Goal: Task Accomplishment & Management: Manage account settings

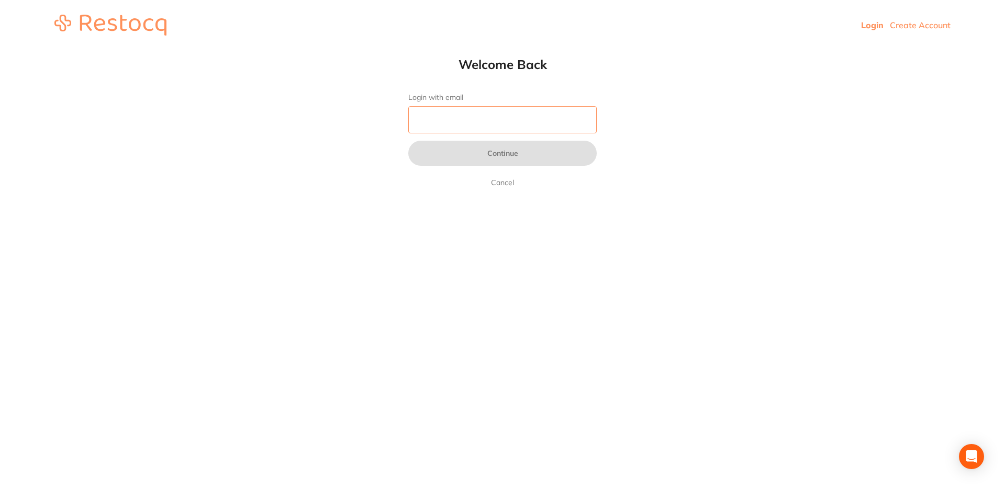
type input "[EMAIL_ADDRESS][DOMAIN_NAME]"
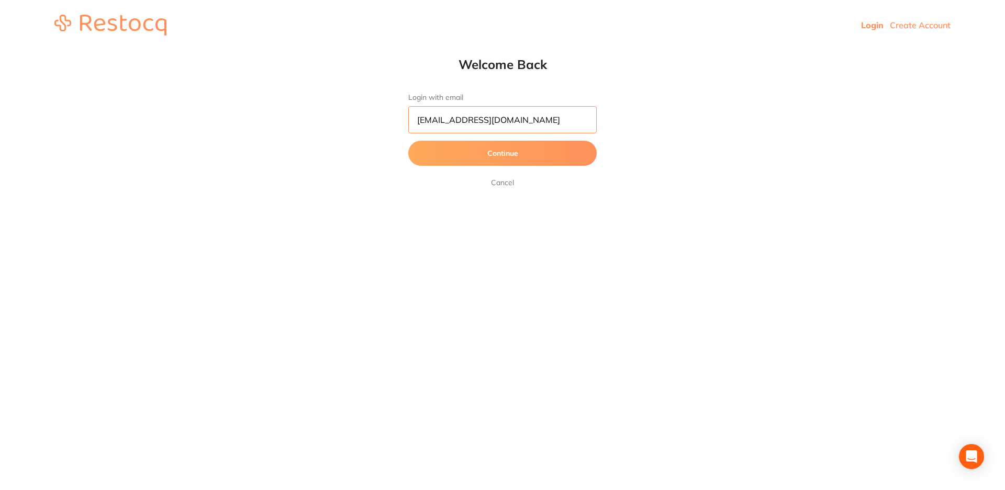
click at [513, 124] on input "[EMAIL_ADDRESS][DOMAIN_NAME]" at bounding box center [502, 119] width 188 height 27
click at [458, 159] on button "Continue" at bounding box center [502, 153] width 188 height 25
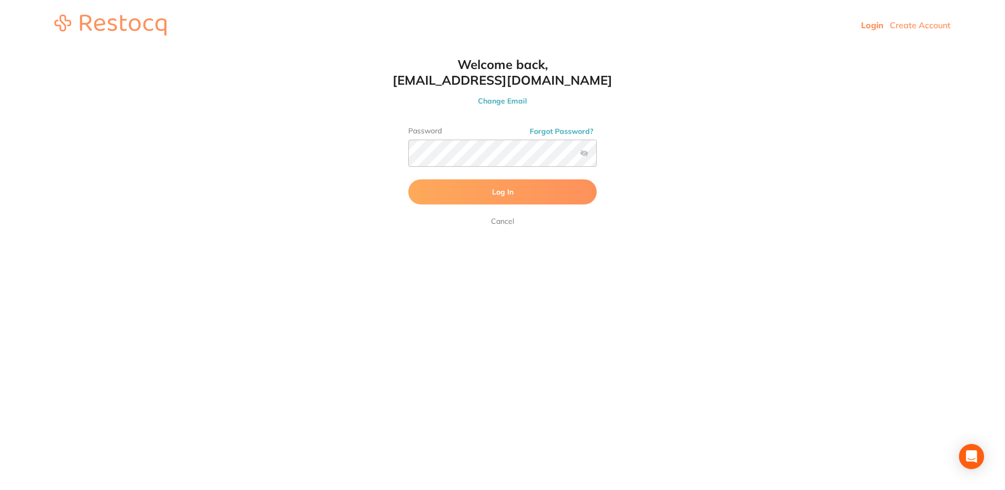
click at [499, 199] on button "Log In" at bounding box center [502, 192] width 188 height 25
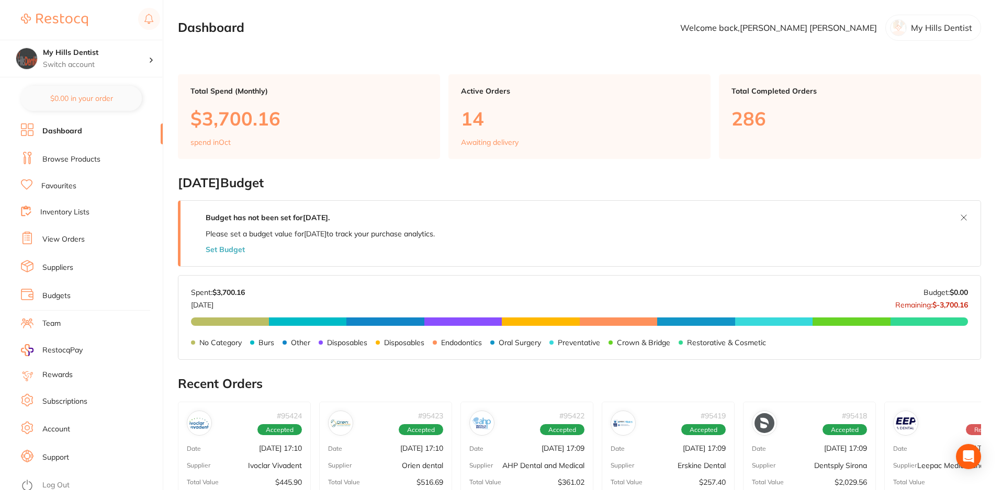
click at [63, 299] on link "Budgets" at bounding box center [56, 296] width 28 height 10
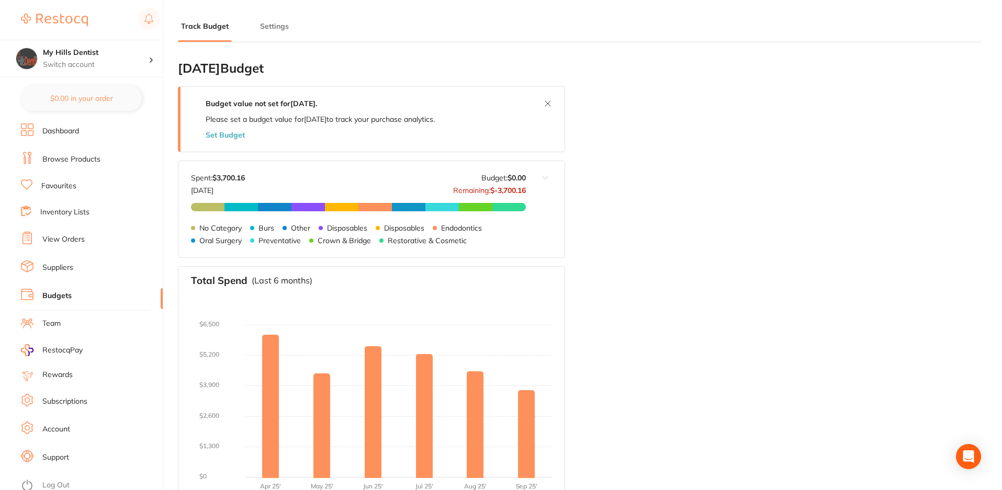
type input "5.0"
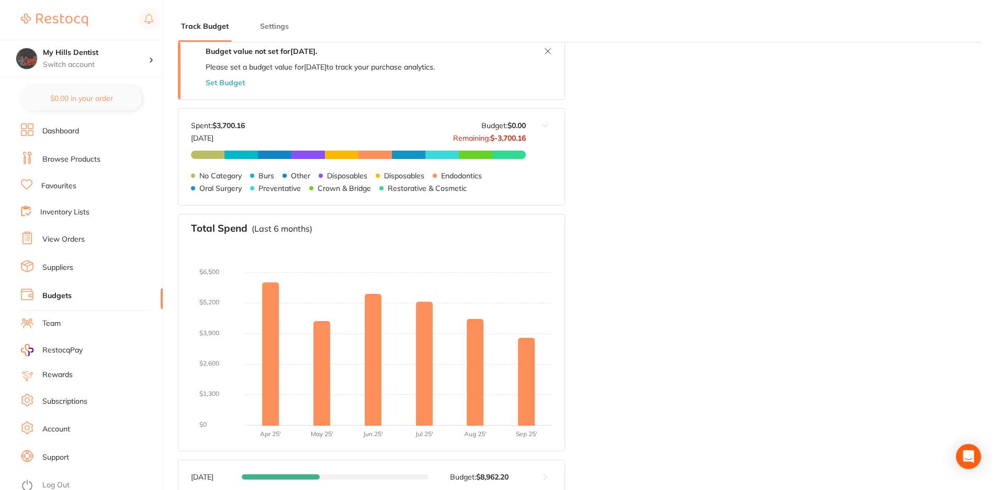
click at [231, 82] on button "Set Budget" at bounding box center [225, 83] width 39 height 8
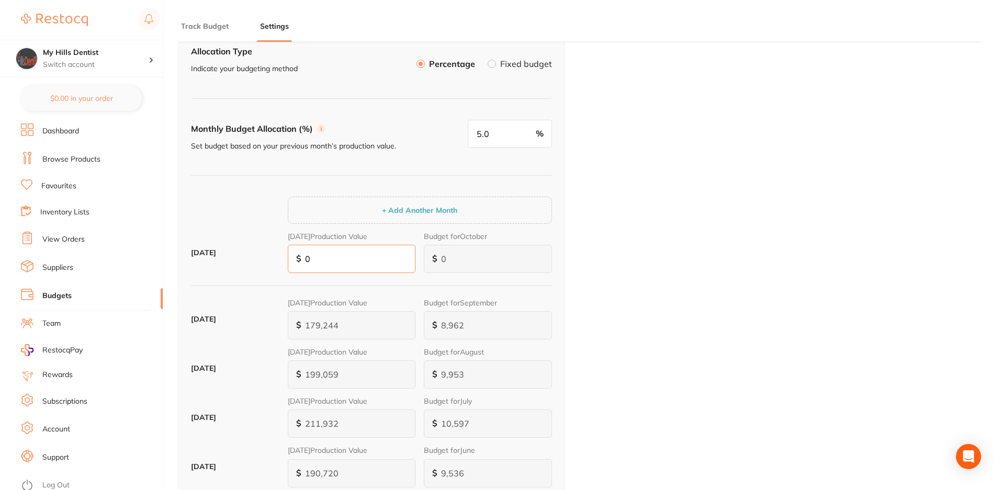
click at [355, 254] on input "0" at bounding box center [352, 259] width 128 height 28
click at [483, 263] on input "0" at bounding box center [488, 259] width 128 height 28
click at [375, 263] on input "0" at bounding box center [352, 259] width 128 height 28
type input "19"
type input "1"
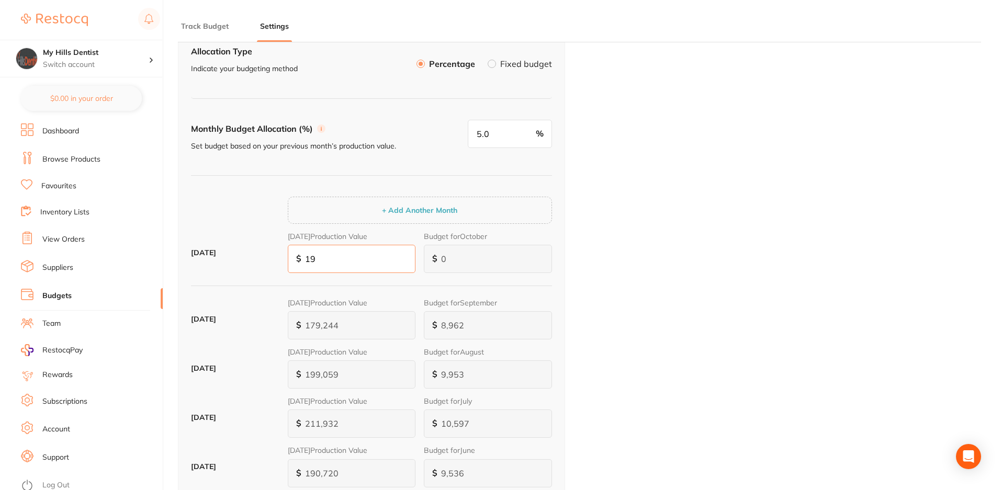
type input "1"
type input "190"
type input "10"
type input "1,903"
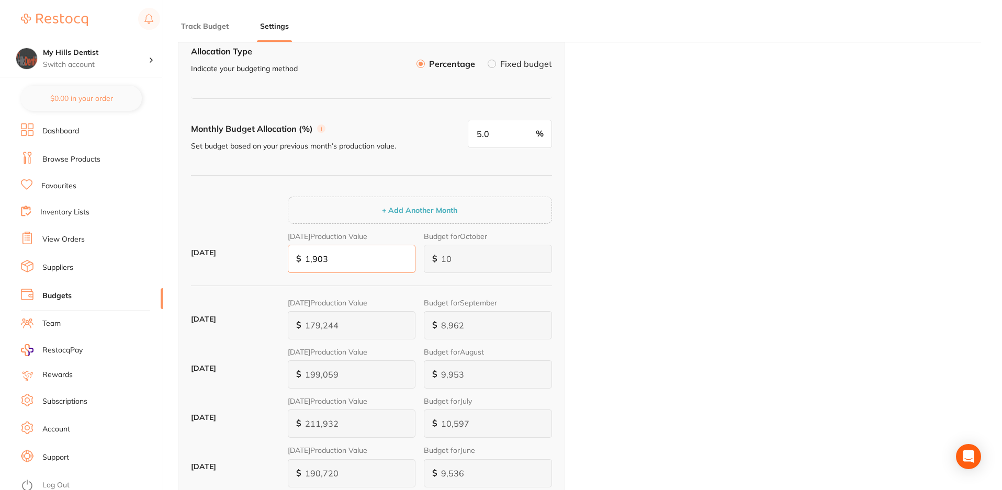
type input "95"
type input "19,035"
type input "952"
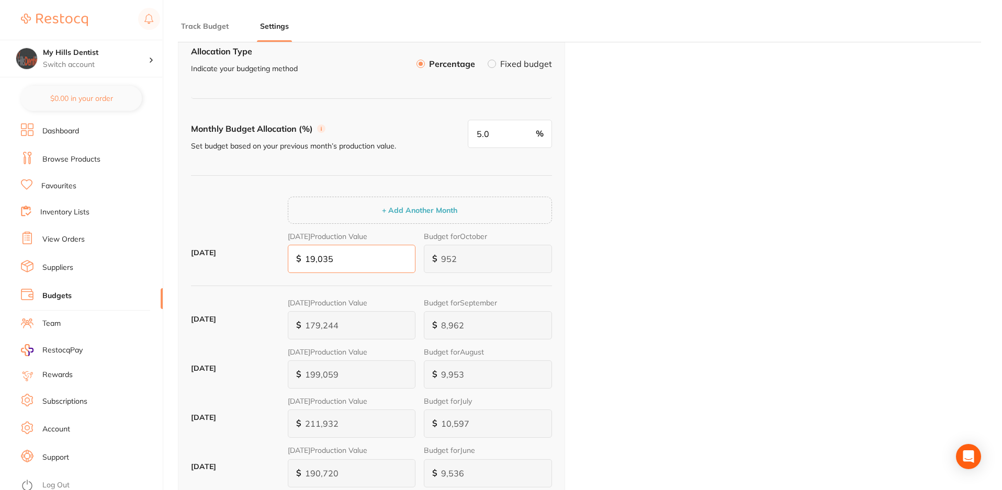
type input "190,354"
type input "9,518"
click at [362, 256] on input "190,354" at bounding box center [352, 259] width 128 height 28
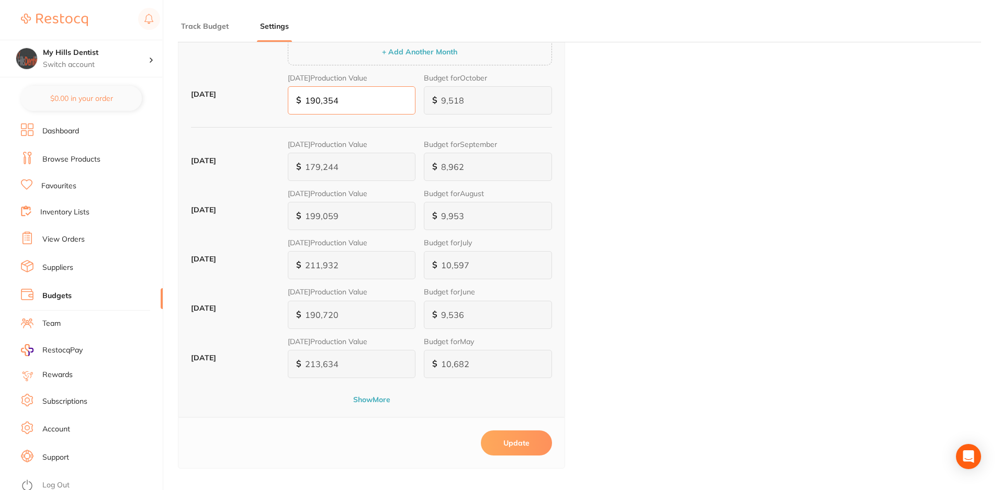
scroll to position [366, 0]
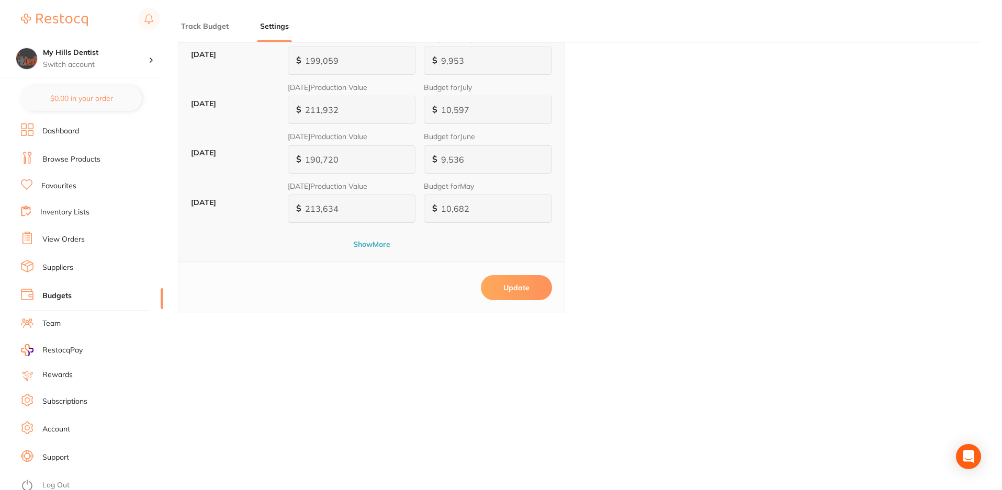
type input "190,354"
click at [519, 290] on button "Update" at bounding box center [516, 287] width 71 height 25
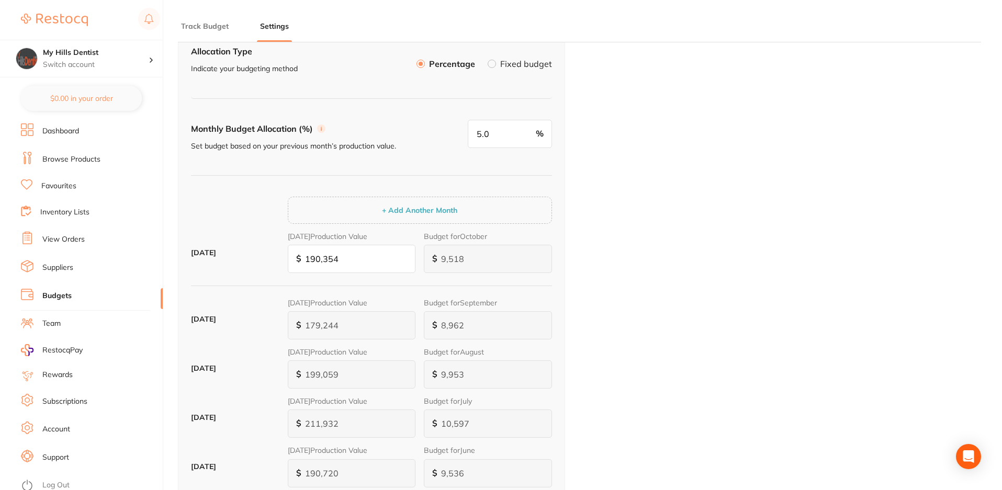
scroll to position [0, 0]
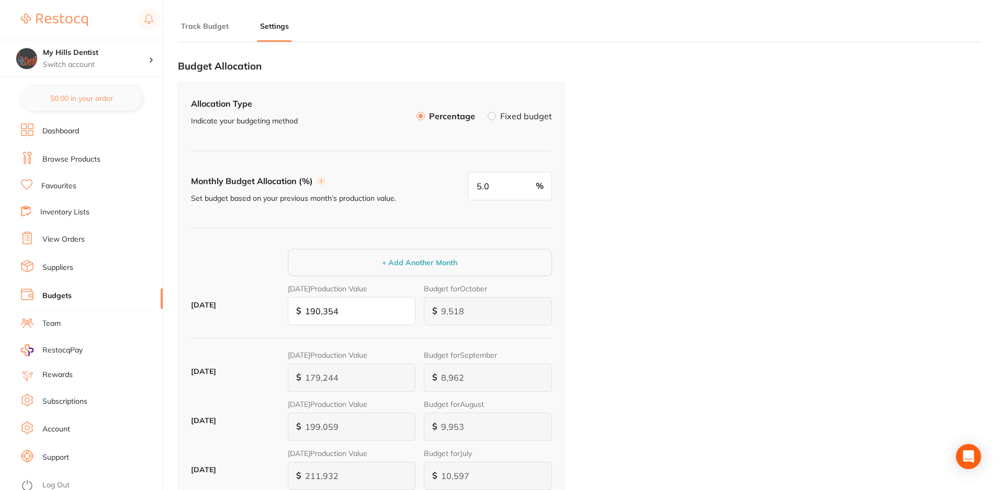
click at [70, 127] on link "Dashboard" at bounding box center [60, 131] width 37 height 10
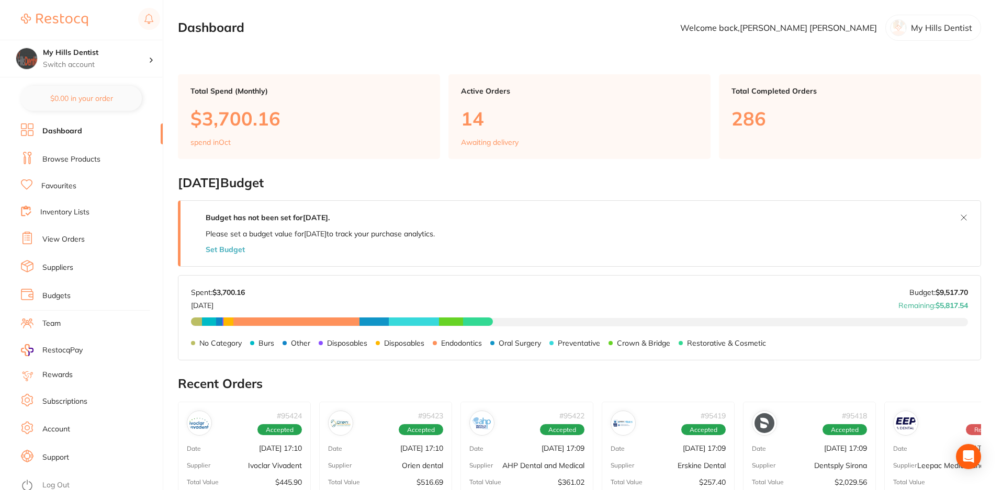
click at [233, 251] on button "Set Budget" at bounding box center [225, 250] width 39 height 8
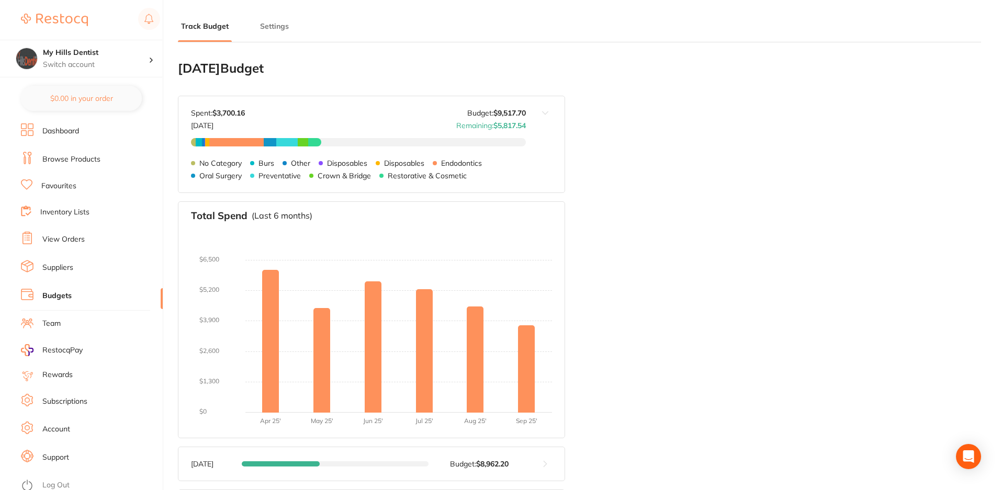
type input "9,518"
type input "5.0"
type input "190,354"
type input "9,518"
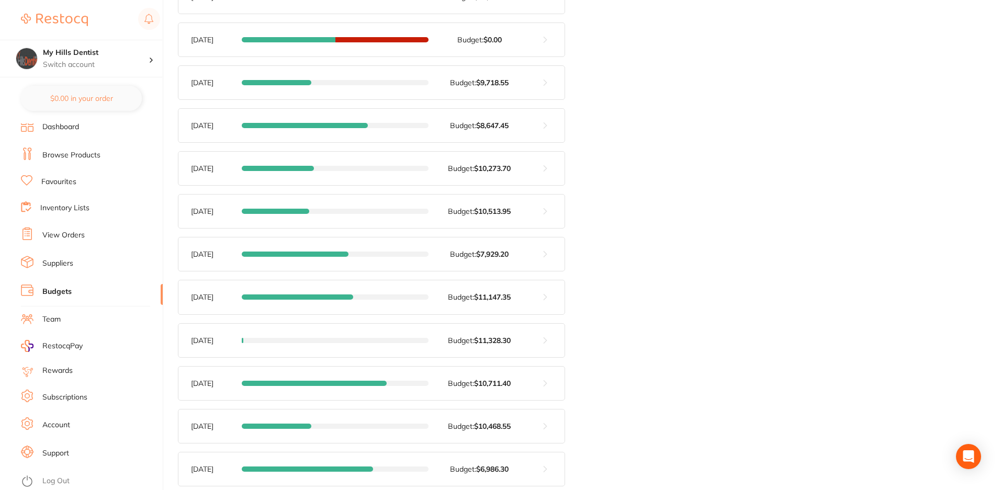
scroll to position [733, 0]
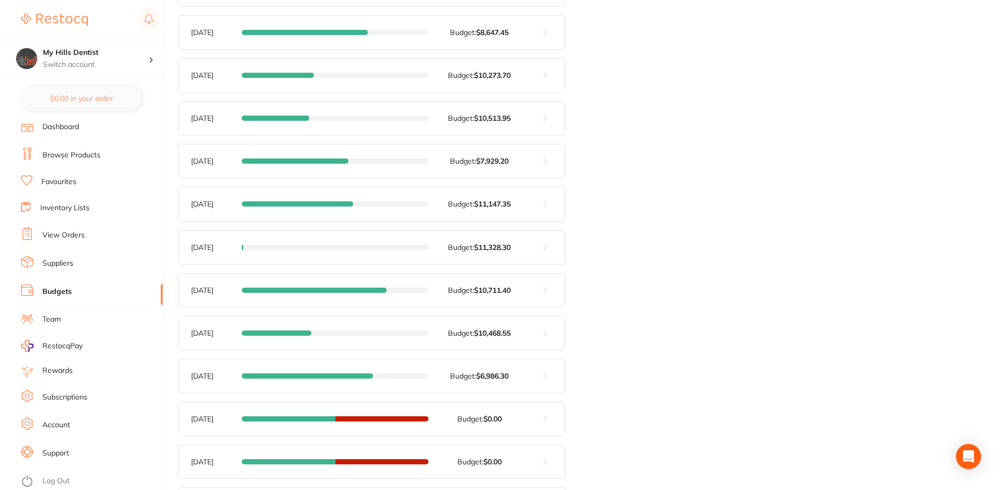
click at [64, 230] on link "View Orders" at bounding box center [63, 235] width 42 height 10
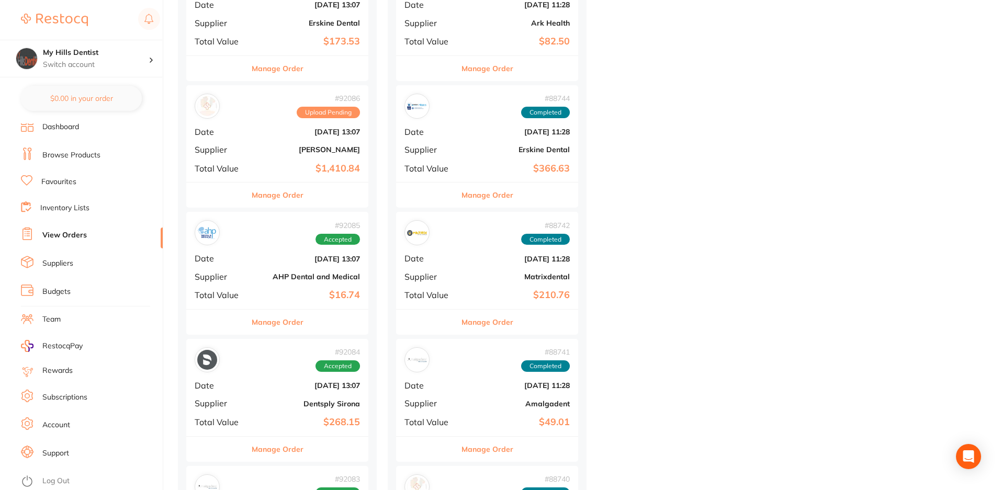
scroll to position [1099, 0]
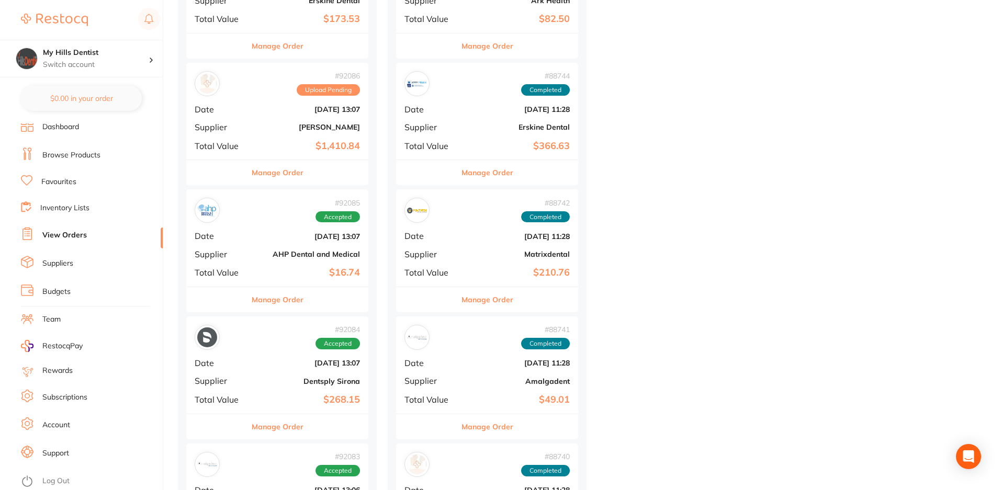
click at [287, 125] on b "[PERSON_NAME]" at bounding box center [307, 127] width 105 height 8
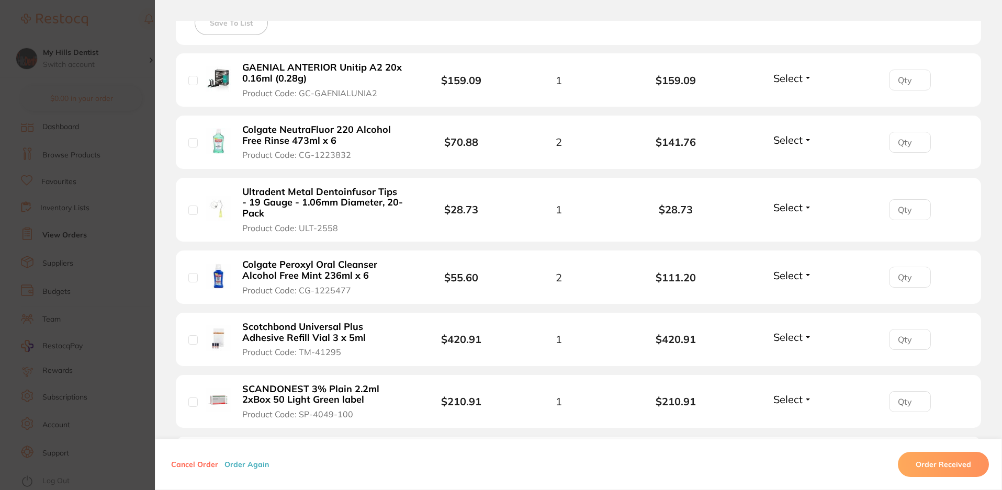
scroll to position [602, 0]
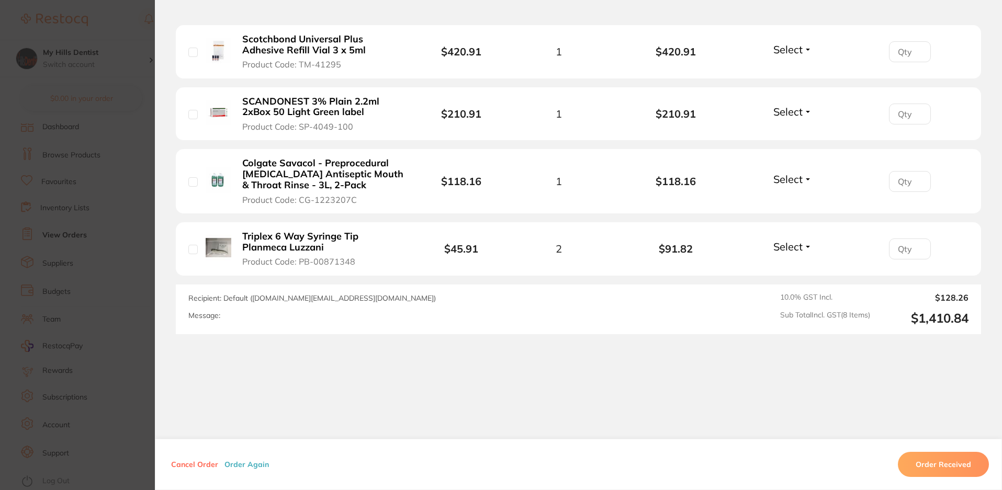
click at [200, 465] on button "Cancel Order" at bounding box center [194, 464] width 53 height 9
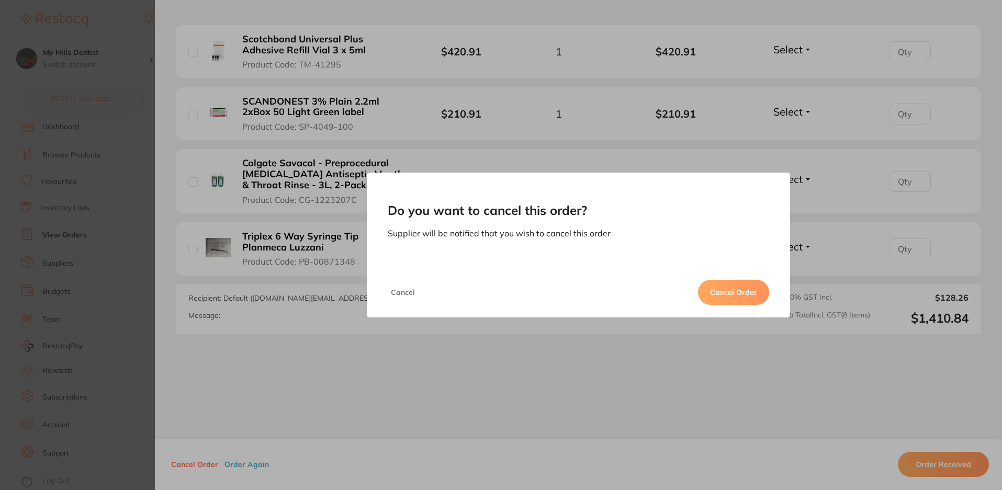
click at [748, 289] on button "Cancel Order" at bounding box center [733, 292] width 71 height 25
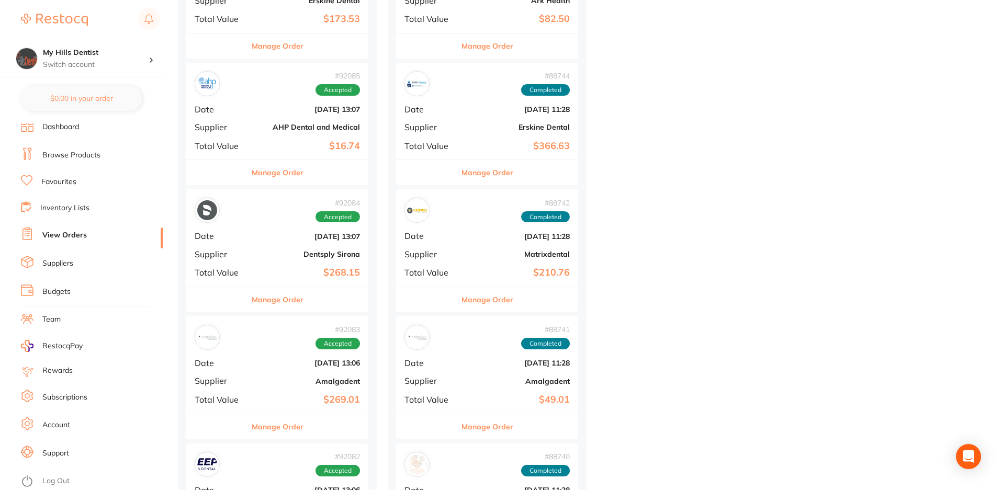
scroll to position [1413, 0]
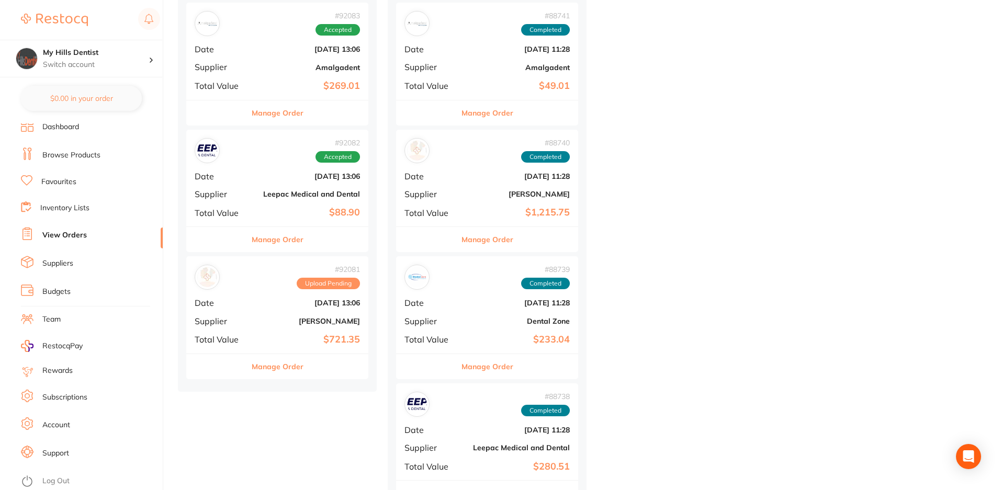
click at [277, 322] on b "[PERSON_NAME]" at bounding box center [307, 321] width 105 height 8
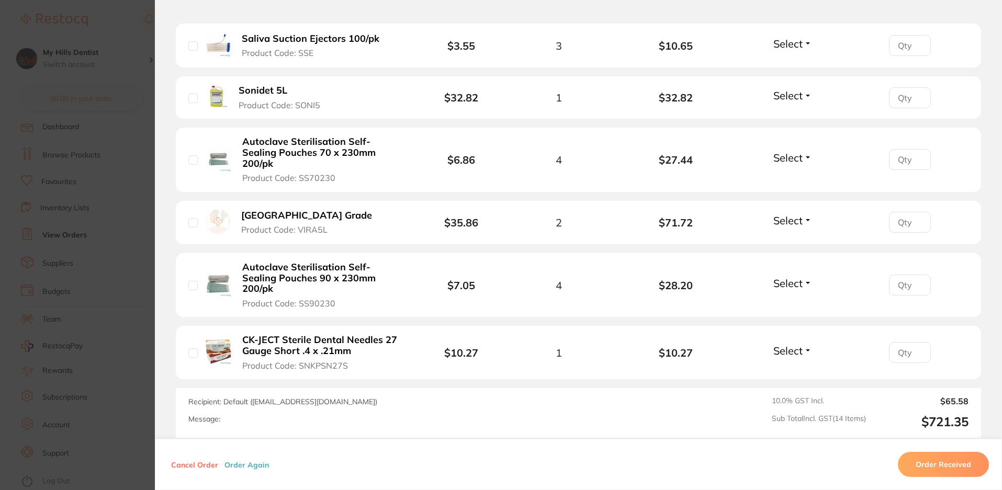
scroll to position [904, 0]
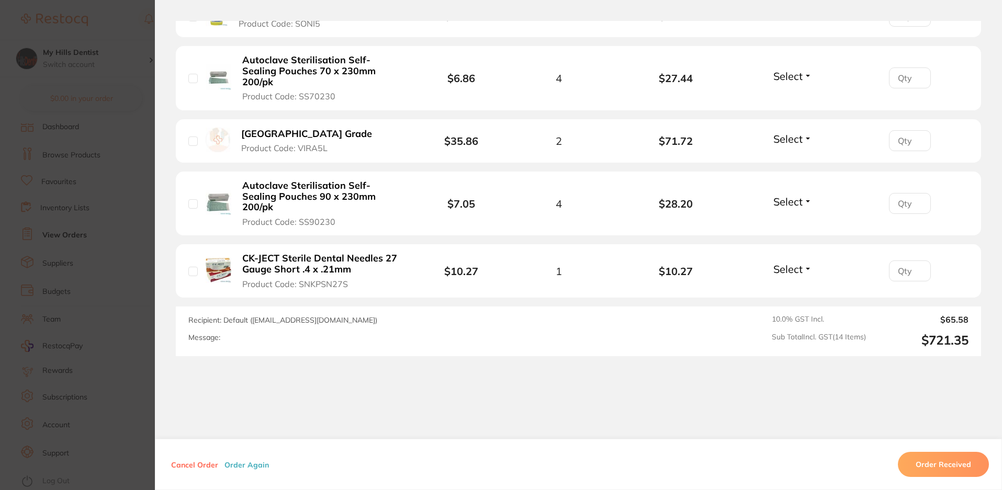
click at [197, 462] on button "Cancel Order" at bounding box center [194, 464] width 53 height 9
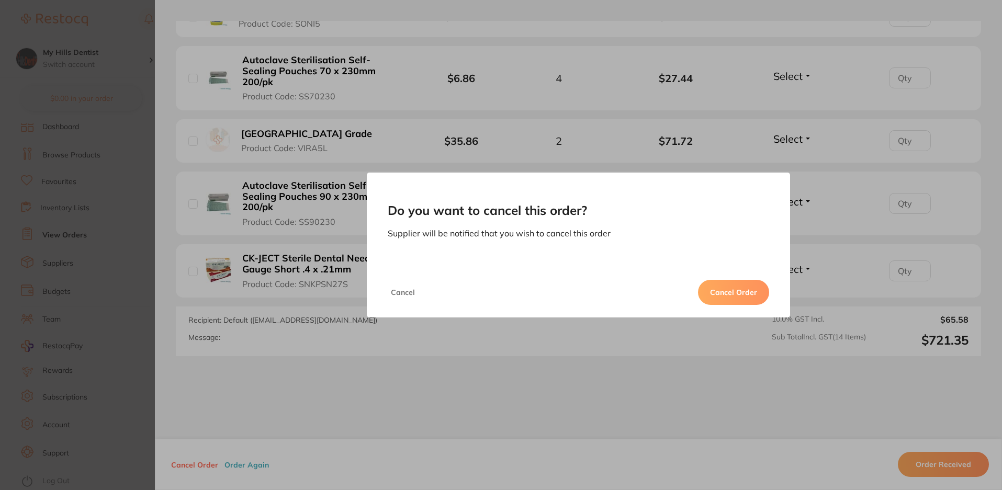
drag, startPoint x: 731, startPoint y: 288, endPoint x: 408, endPoint y: 323, distance: 324.4
click at [731, 288] on button "Cancel Order" at bounding box center [733, 292] width 71 height 25
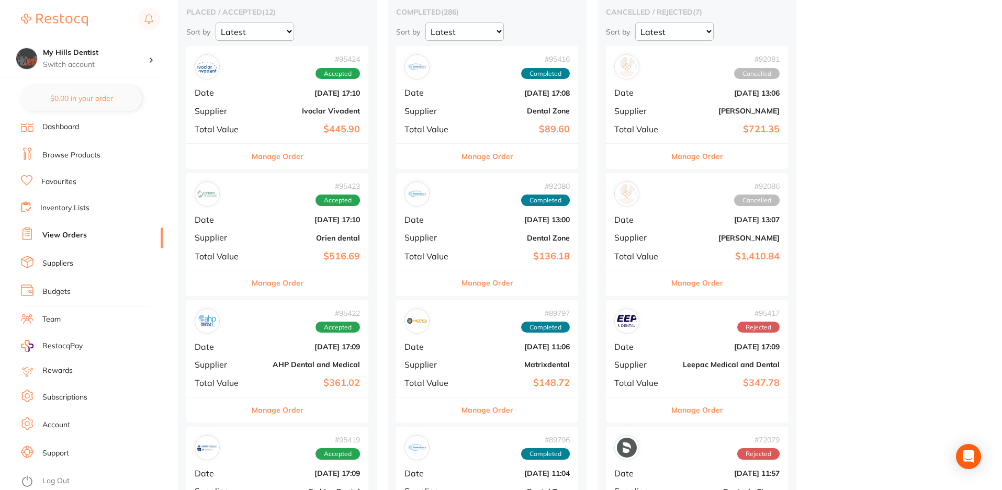
scroll to position [105, 0]
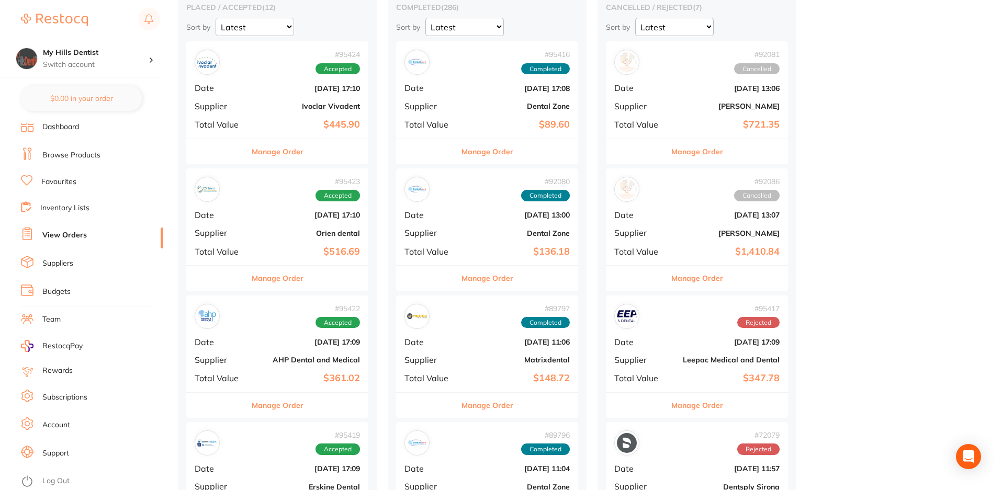
click at [704, 94] on div "# 92081 Cancelled Date [DATE] 13:06 Supplier [PERSON_NAME] Total Value $721.35" at bounding box center [697, 89] width 182 height 97
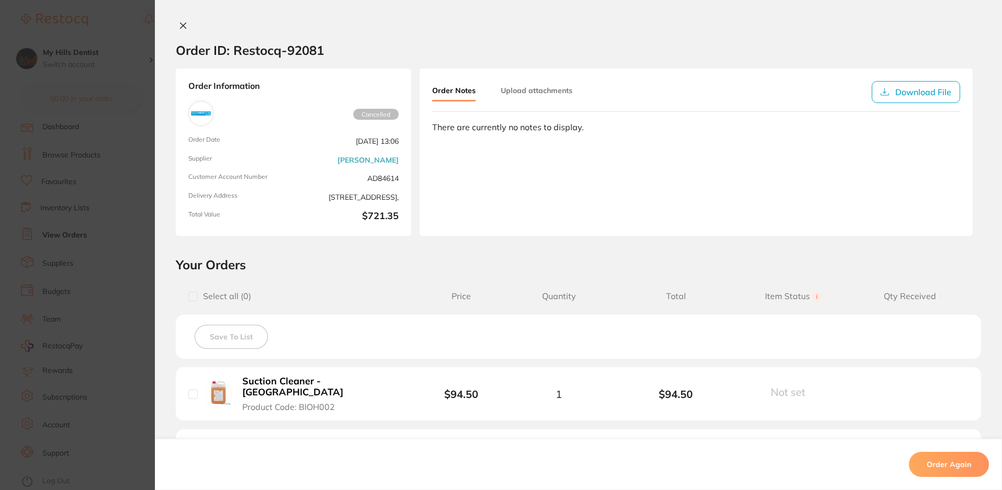
click at [114, 73] on section "Order ID: Restocq- 92081 Order Information Cancelled Order Date [DATE] 13:06 Su…" at bounding box center [501, 245] width 1002 height 490
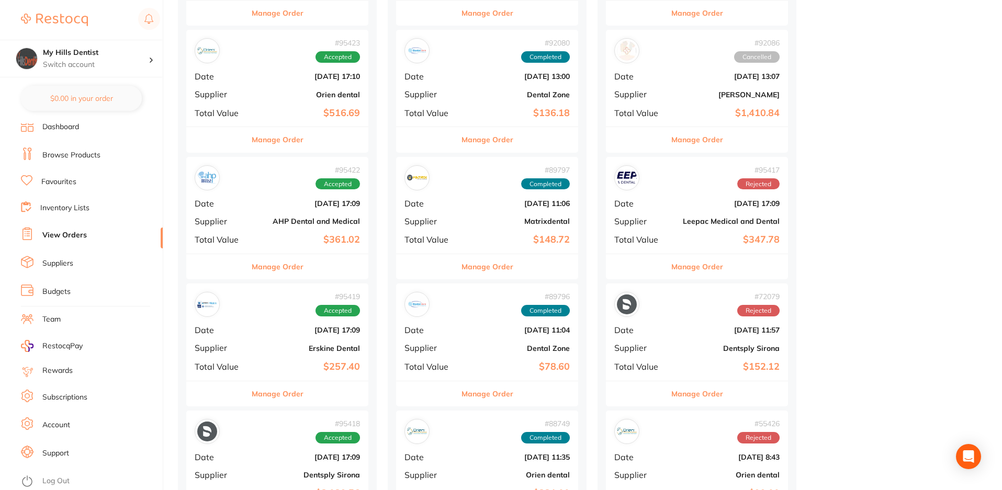
scroll to position [314, 0]
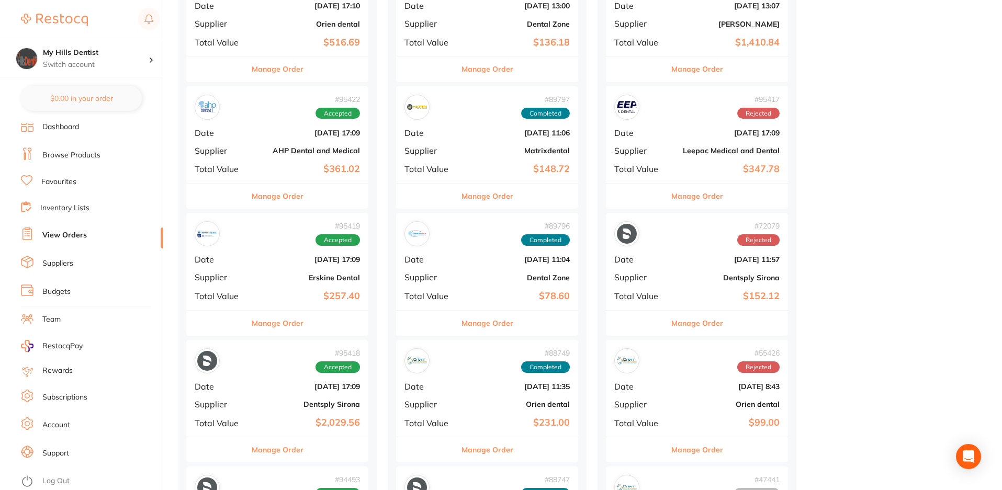
click at [698, 118] on div "# 95417 Rejected" at bounding box center [697, 107] width 165 height 25
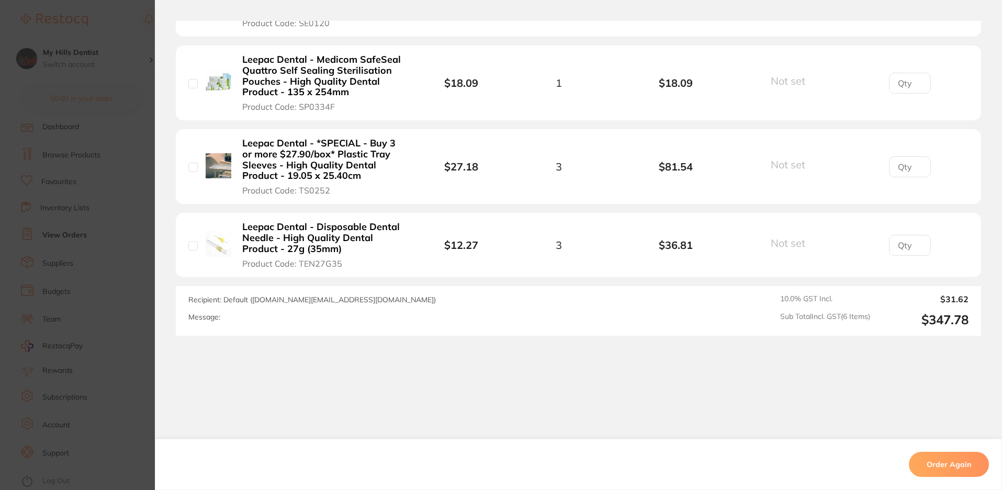
scroll to position [707, 0]
click at [116, 123] on section "Order ID: Restocq- 95417 Order Information Rejected Order Order Date [DATE] 17:…" at bounding box center [501, 245] width 1002 height 490
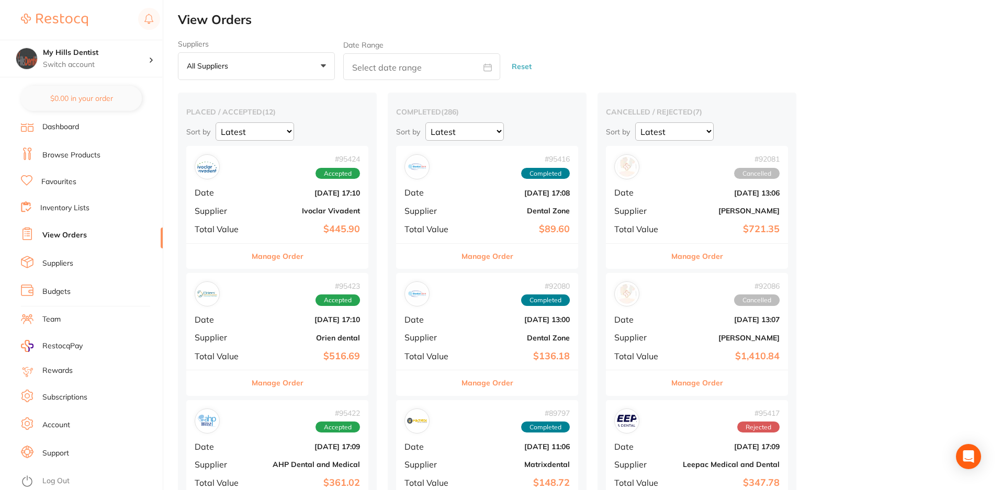
click at [74, 230] on link "View Orders" at bounding box center [64, 235] width 44 height 10
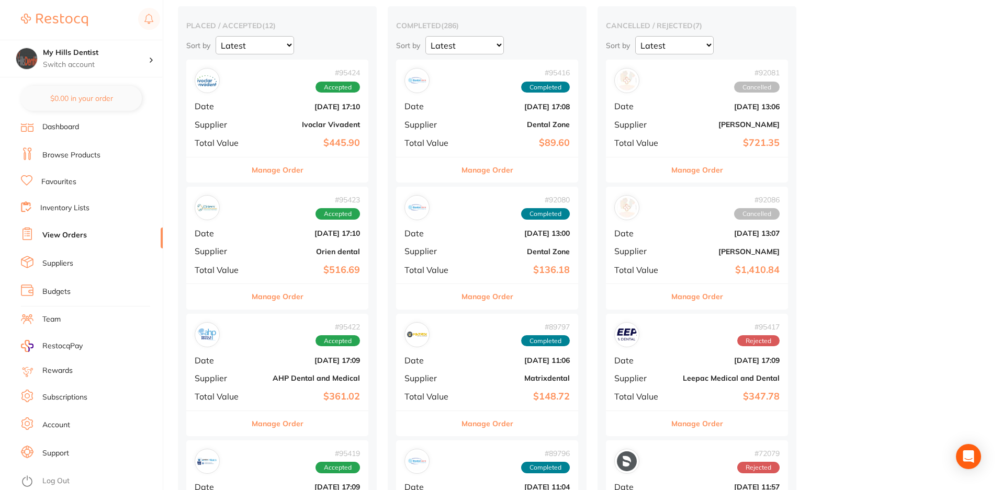
scroll to position [105, 0]
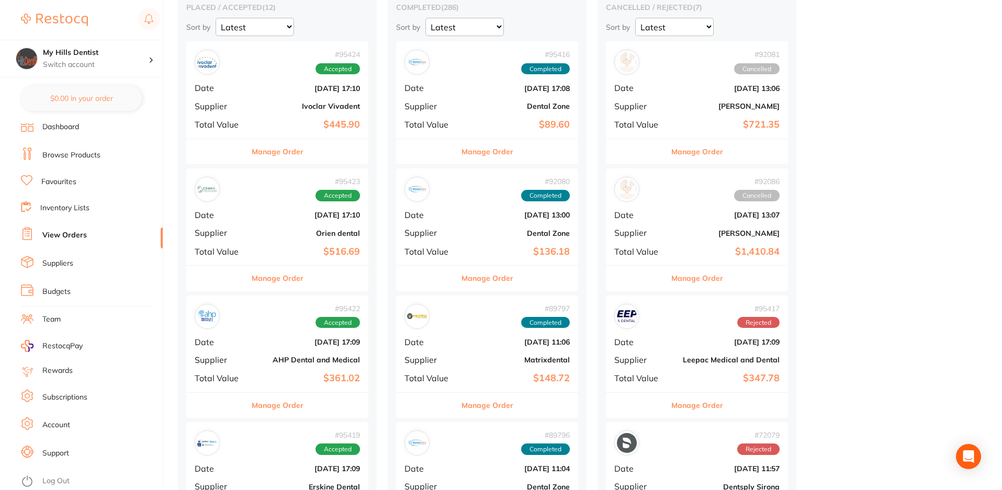
click at [73, 285] on li "Budgets" at bounding box center [92, 292] width 142 height 16
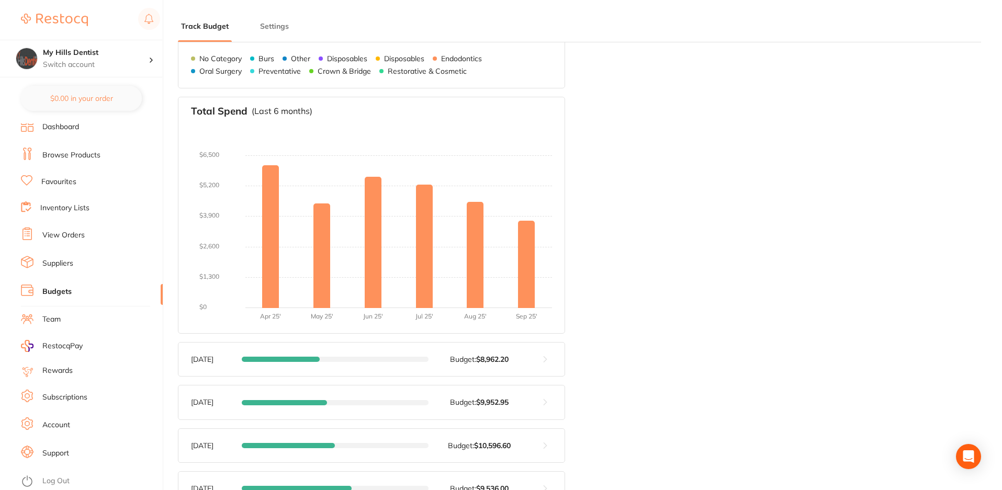
type input "9,518"
type input "5.0"
type input "190,354"
type input "9,518"
